Goal: Information Seeking & Learning: Learn about a topic

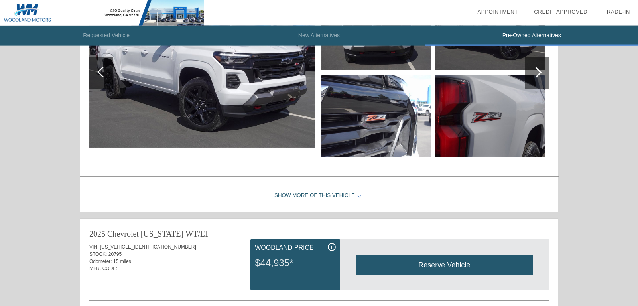
scroll to position [975, 0]
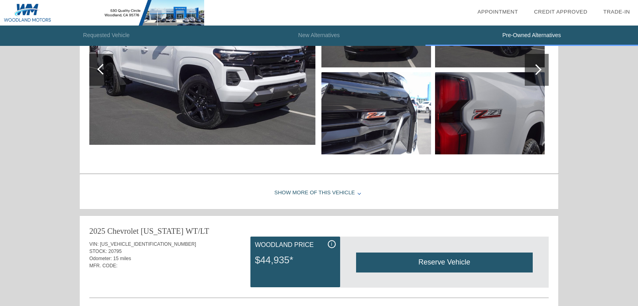
click at [308, 191] on div "Show More of this Vehicle" at bounding box center [319, 193] width 478 height 32
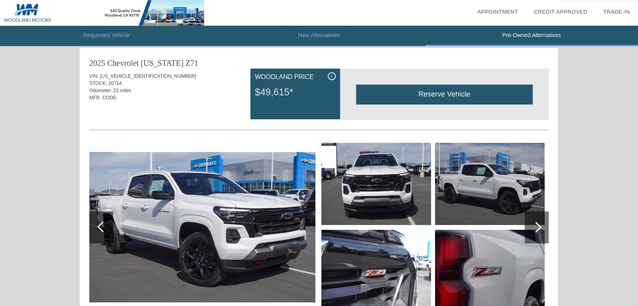
scroll to position [813, 0]
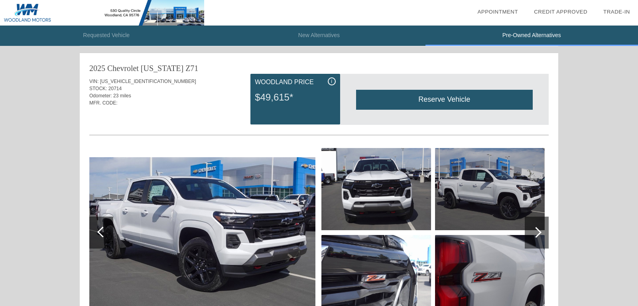
click at [533, 231] on div at bounding box center [535, 232] width 11 height 11
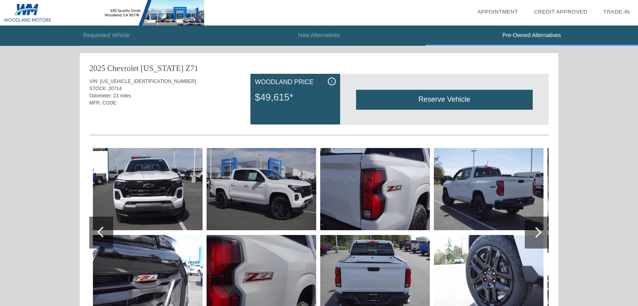
click at [533, 231] on div at bounding box center [535, 232] width 11 height 11
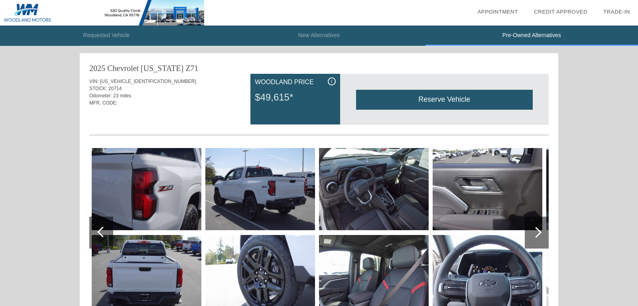
click at [394, 224] on img at bounding box center [374, 189] width 110 height 82
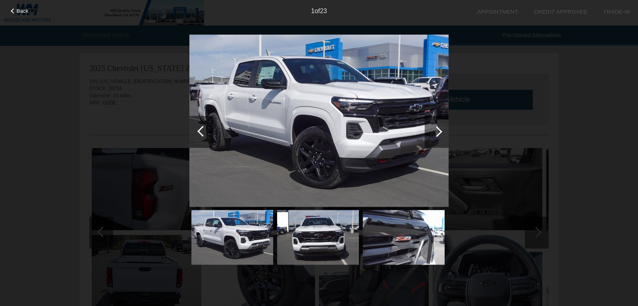
click at [436, 128] on div at bounding box center [436, 131] width 11 height 11
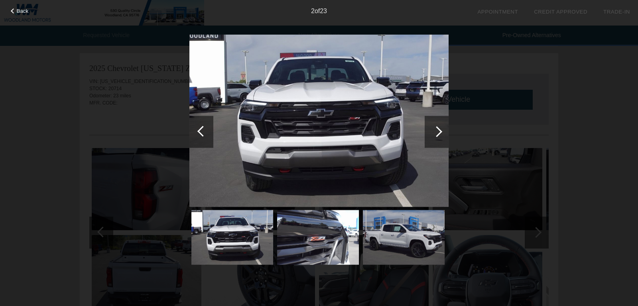
click at [436, 128] on div at bounding box center [436, 131] width 11 height 11
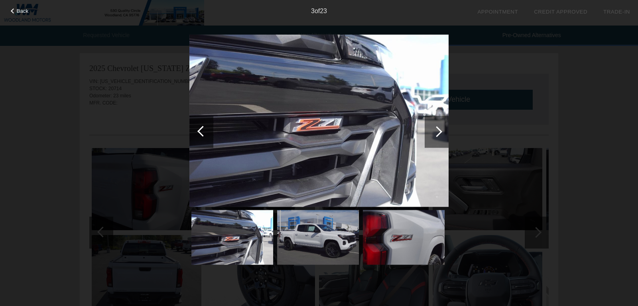
click at [436, 128] on div at bounding box center [436, 131] width 11 height 11
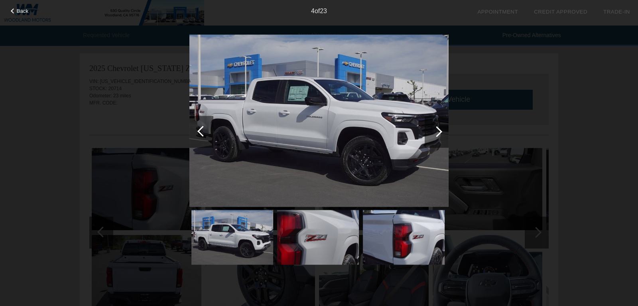
click at [436, 128] on div at bounding box center [436, 131] width 11 height 11
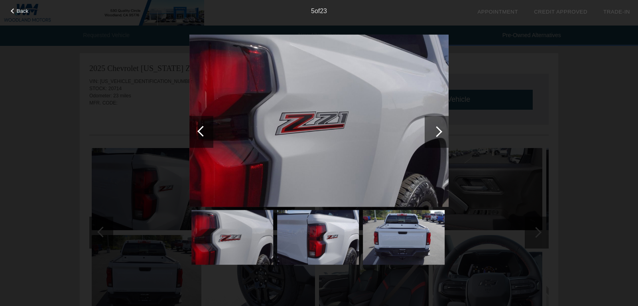
click at [436, 128] on div at bounding box center [436, 131] width 11 height 11
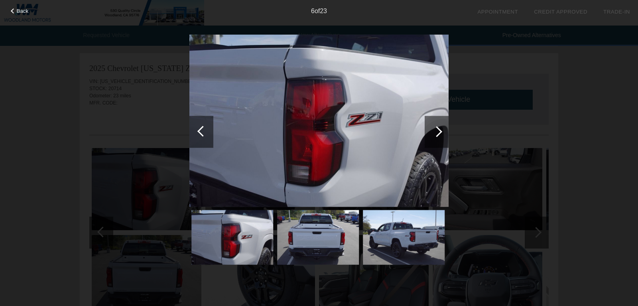
click at [436, 128] on div at bounding box center [436, 131] width 11 height 11
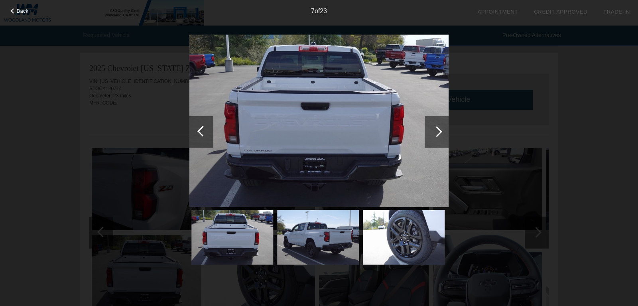
click at [436, 128] on div at bounding box center [436, 131] width 11 height 11
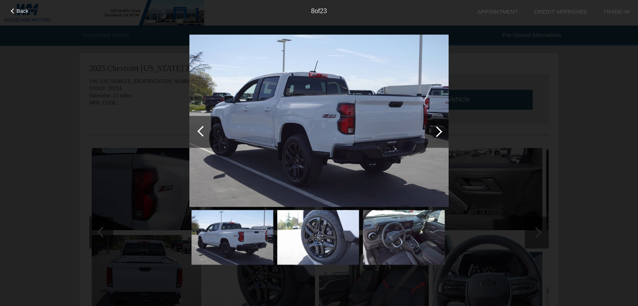
click at [436, 128] on div at bounding box center [436, 131] width 11 height 11
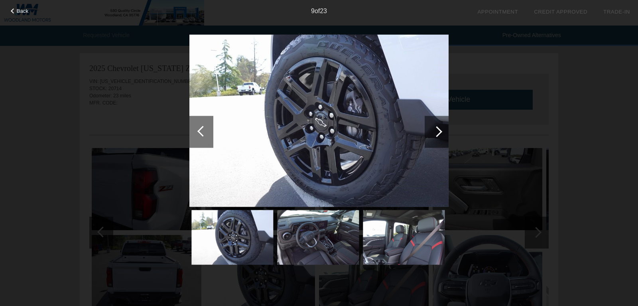
click at [436, 128] on div at bounding box center [436, 131] width 11 height 11
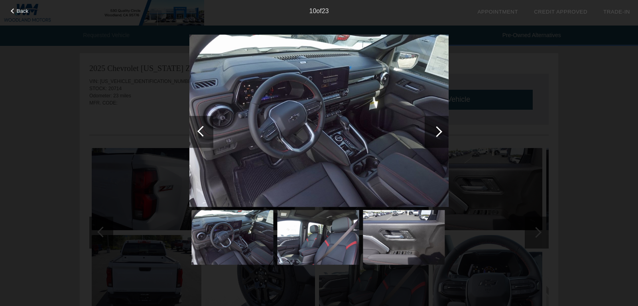
click at [436, 128] on div at bounding box center [436, 131] width 11 height 11
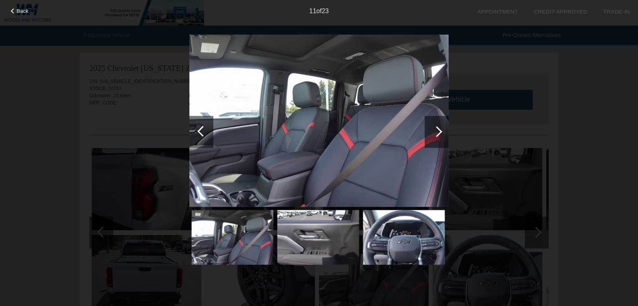
click at [436, 128] on div at bounding box center [436, 131] width 11 height 11
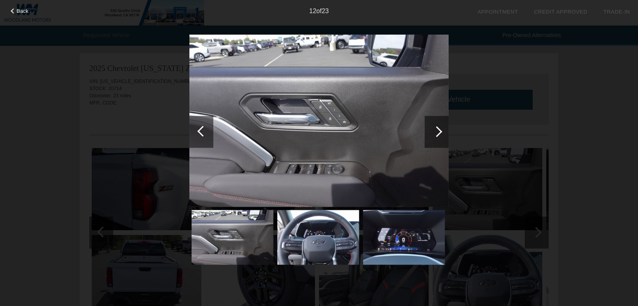
click at [436, 128] on div at bounding box center [436, 131] width 11 height 11
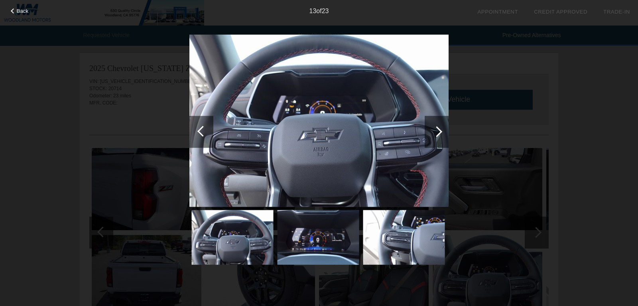
click at [436, 128] on div at bounding box center [436, 131] width 11 height 11
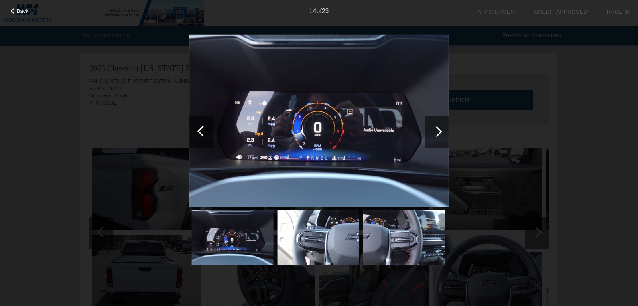
click at [436, 128] on div at bounding box center [436, 131] width 11 height 11
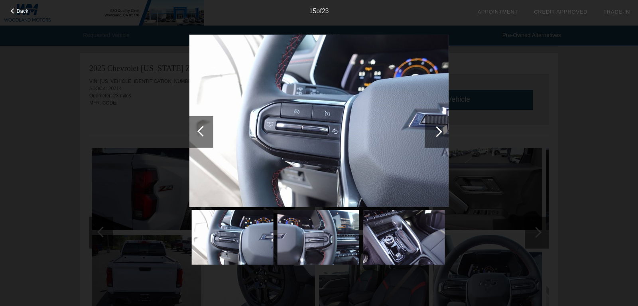
click at [436, 128] on div at bounding box center [436, 131] width 11 height 11
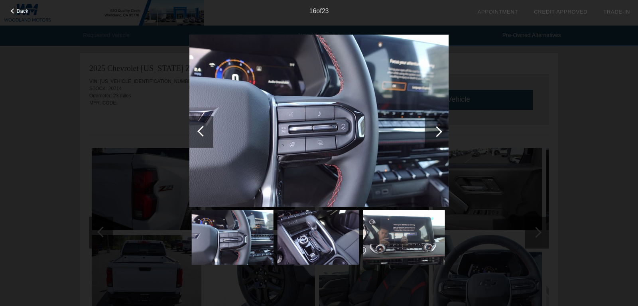
click at [436, 128] on div at bounding box center [436, 131] width 11 height 11
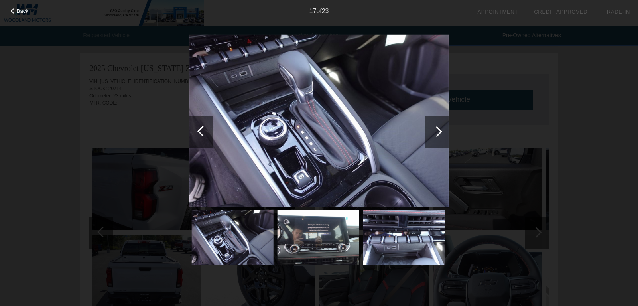
click at [436, 128] on div at bounding box center [436, 131] width 11 height 11
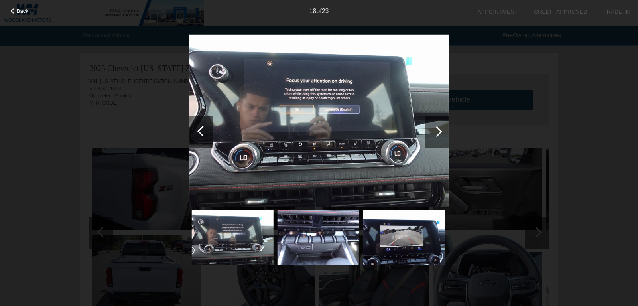
click at [436, 128] on div at bounding box center [436, 131] width 11 height 11
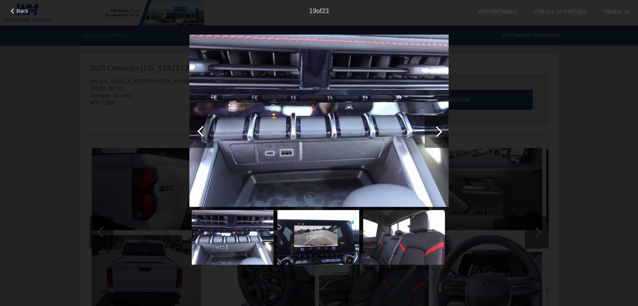
click at [436, 128] on div at bounding box center [436, 131] width 11 height 11
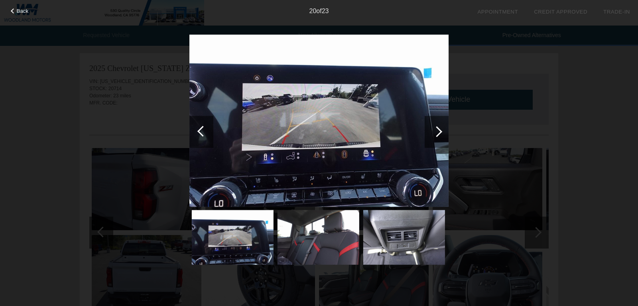
click at [436, 128] on div at bounding box center [436, 131] width 11 height 11
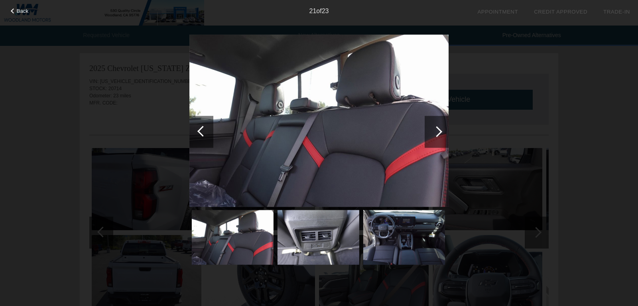
click at [436, 128] on div at bounding box center [436, 131] width 11 height 11
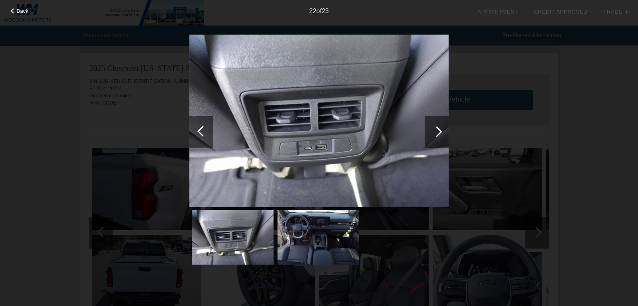
click at [436, 128] on div at bounding box center [436, 131] width 11 height 11
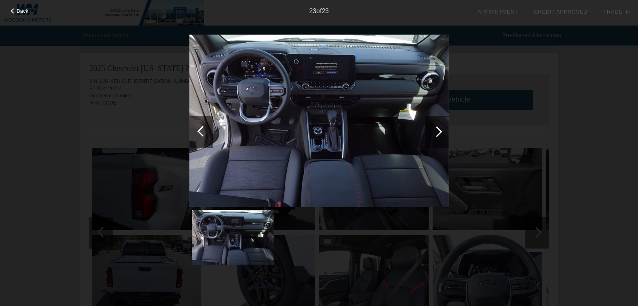
click at [436, 128] on div at bounding box center [436, 131] width 11 height 11
click at [29, 12] on div "Back" at bounding box center [20, 10] width 40 height 4
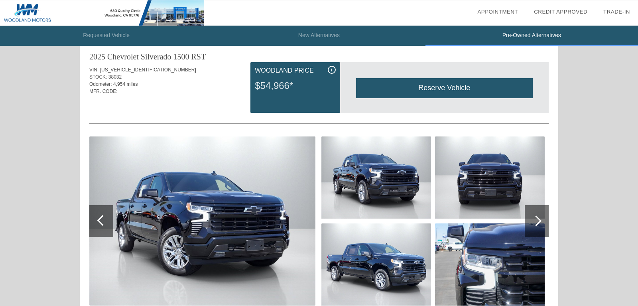
scroll to position [0, 0]
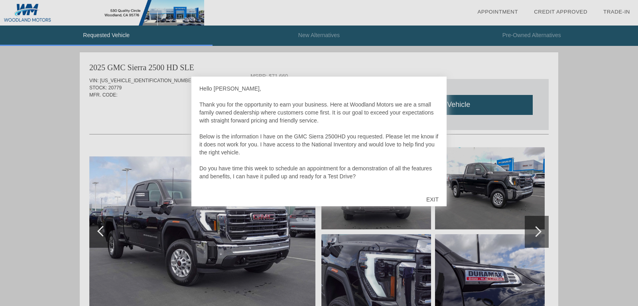
click at [432, 197] on div "EXIT" at bounding box center [432, 199] width 28 height 24
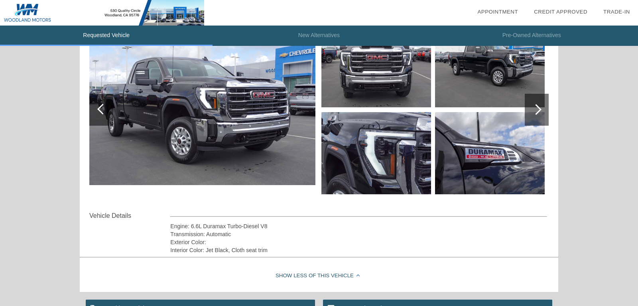
scroll to position [239, 0]
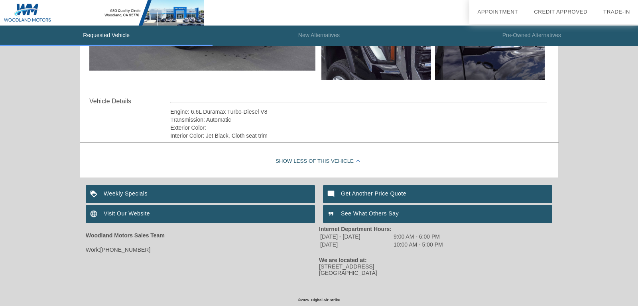
click at [143, 190] on div "Weekly Specials" at bounding box center [200, 194] width 229 height 18
